Goal: Book appointment/travel/reservation

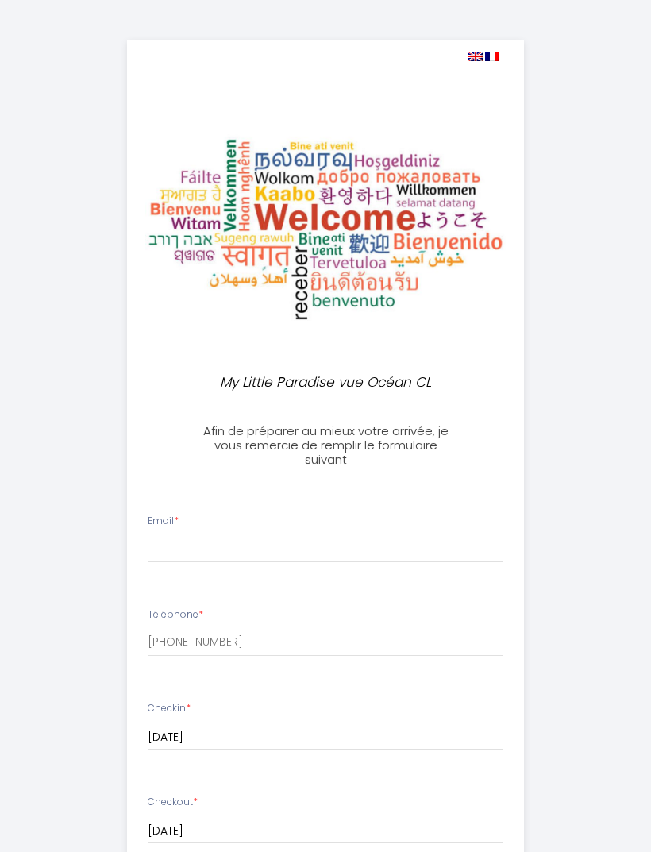
select select
click at [497, 52] on img at bounding box center [492, 57] width 14 height 10
click at [490, 59] on img at bounding box center [492, 57] width 14 height 10
click at [488, 55] on img at bounding box center [492, 57] width 14 height 10
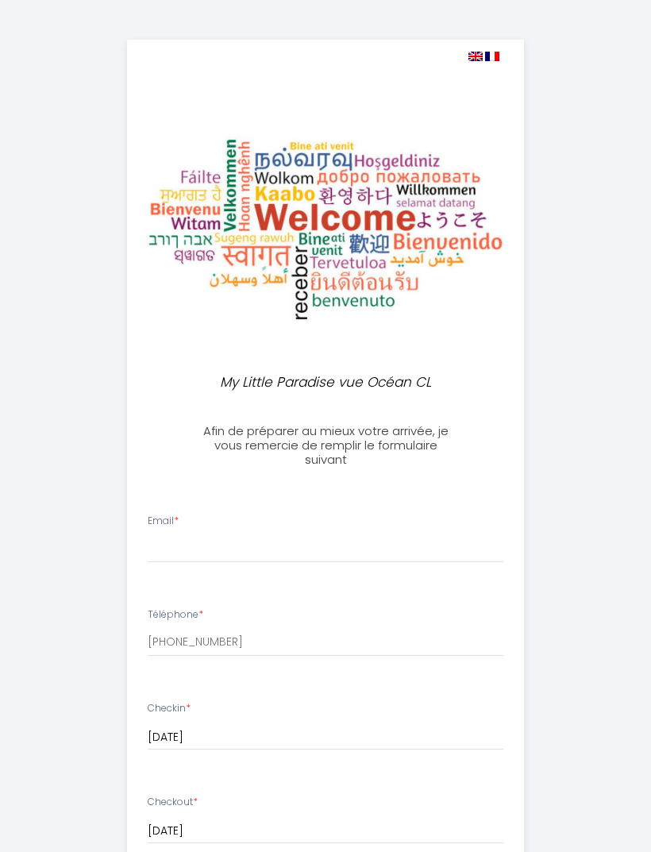
click at [506, 53] on div "My Little Paradise vue Océan CL Afin de préparer au mieux votre arrivée, je vou…" at bounding box center [325, 746] width 397 height 1412
click at [501, 69] on div "My Little Paradise vue Océan CL Afin de préparer au mieux votre arrivée, je vou…" at bounding box center [325, 746] width 397 height 1412
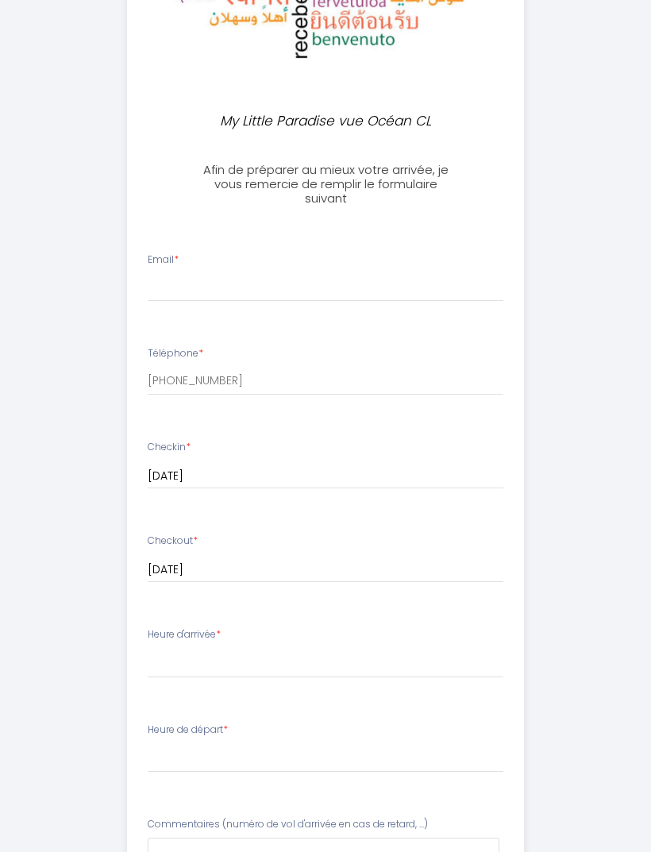
scroll to position [262, 0]
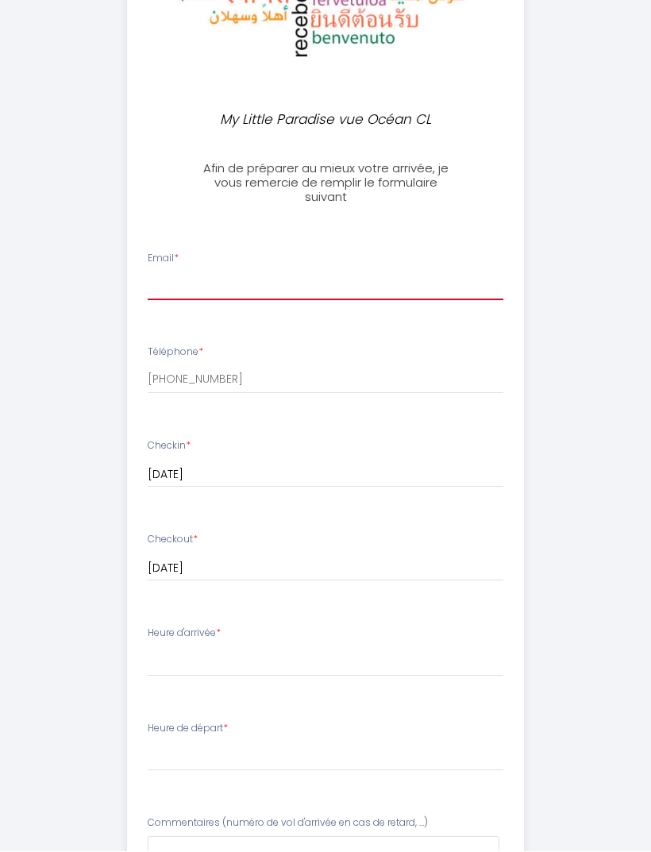
click at [267, 284] on input "Email *" at bounding box center [326, 286] width 356 height 29
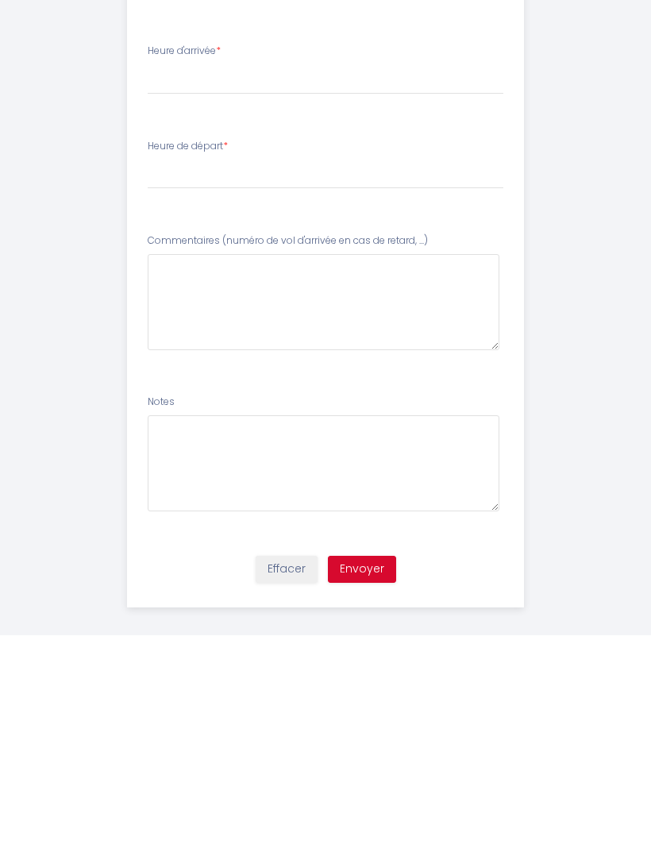
scroll to position [633, 0]
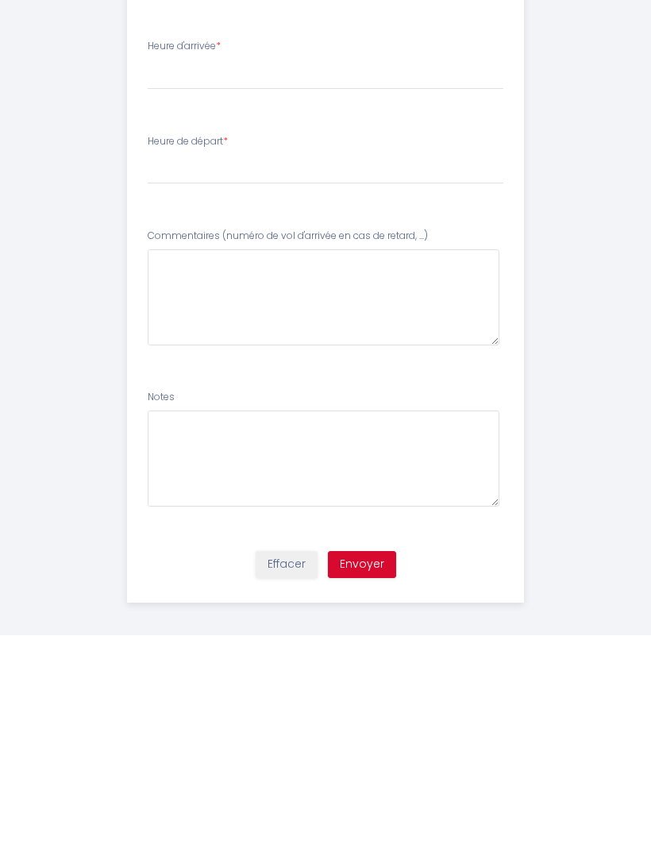
type input "[PERSON_NAME][EMAIL_ADDRESS][PERSON_NAME][DOMAIN_NAME]"
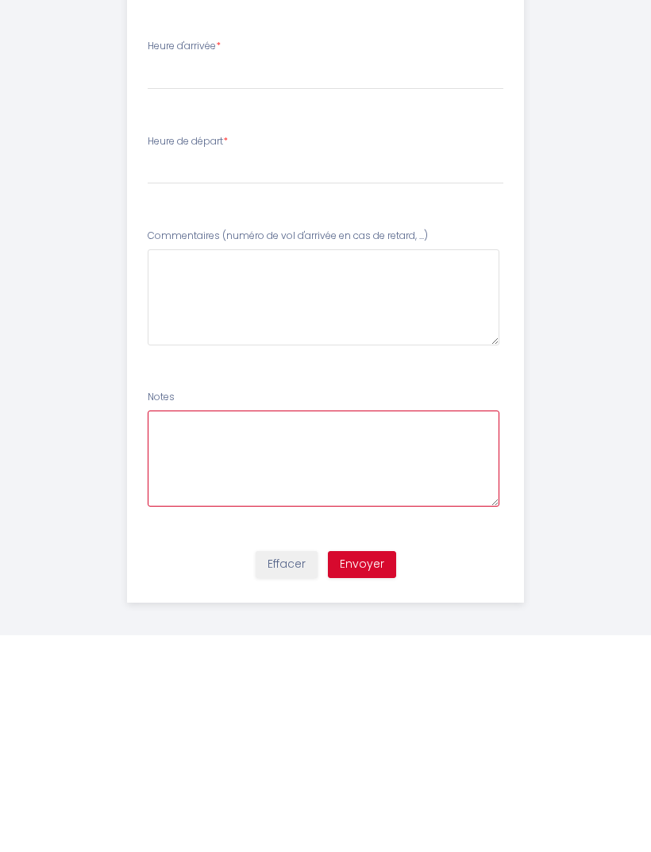
click at [271, 627] on textarea at bounding box center [324, 675] width 352 height 96
type textarea "I will inform you after having the exact dates from my transport organisation"
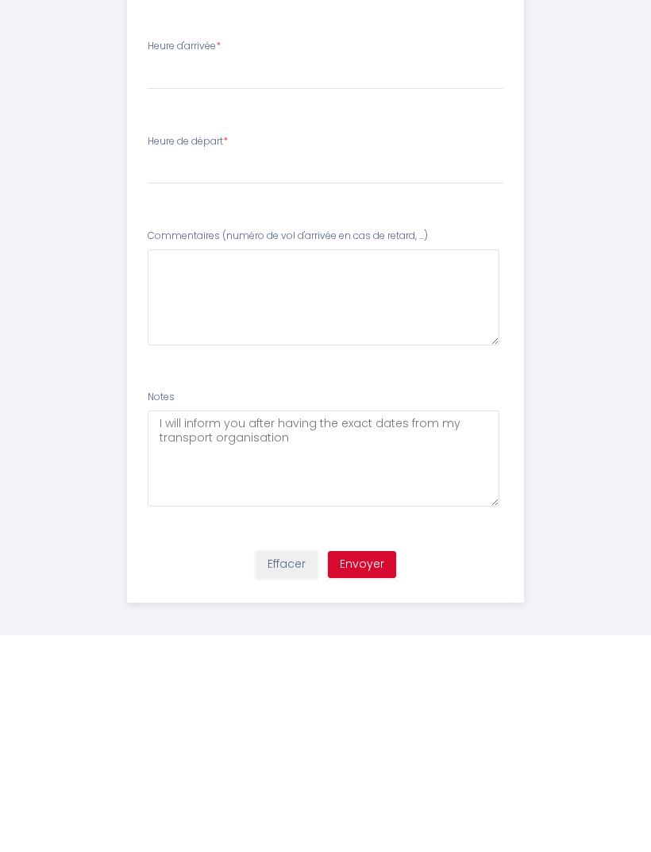
click at [369, 767] on button "Envoyer" at bounding box center [362, 780] width 68 height 27
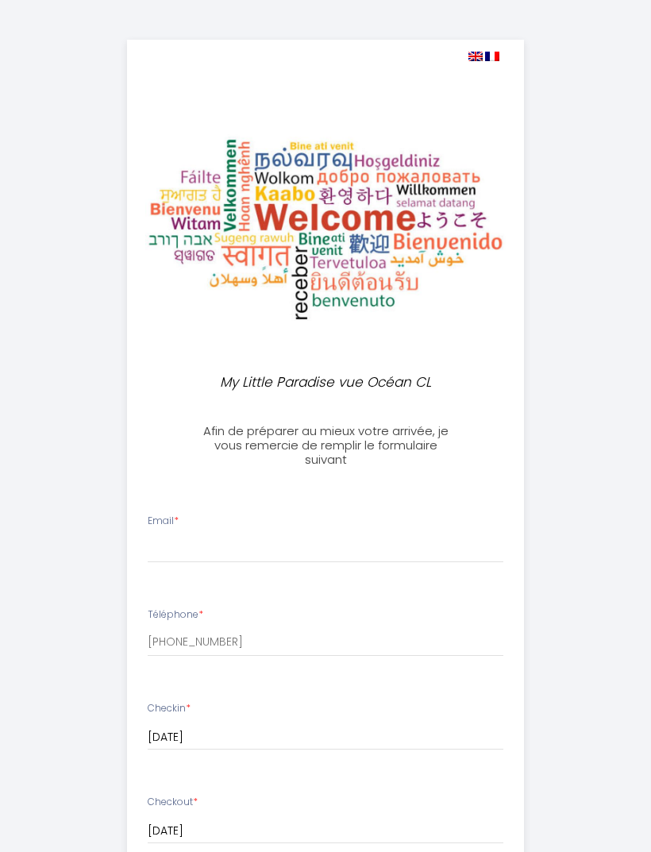
select select
